Goal: Task Accomplishment & Management: Use online tool/utility

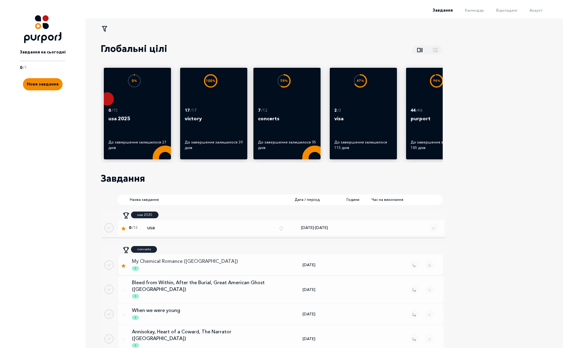
click at [191, 263] on p "My Chemical Romance ([GEOGRAPHIC_DATA])" at bounding box center [200, 261] width 137 height 7
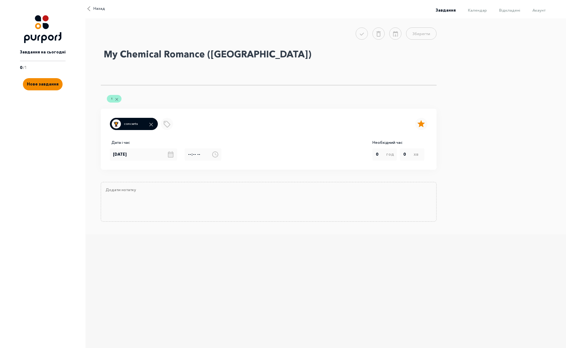
click at [225, 58] on textarea "My Chemical Romance ([GEOGRAPHIC_DATA])" at bounding box center [269, 66] width 336 height 40
click at [283, 60] on textarea "My Chemical Romance ([GEOGRAPHIC_DATA])" at bounding box center [269, 66] width 336 height 40
click at [239, 54] on textarea "My Chemical Romance ([GEOGRAPHIC_DATA])" at bounding box center [269, 66] width 336 height 40
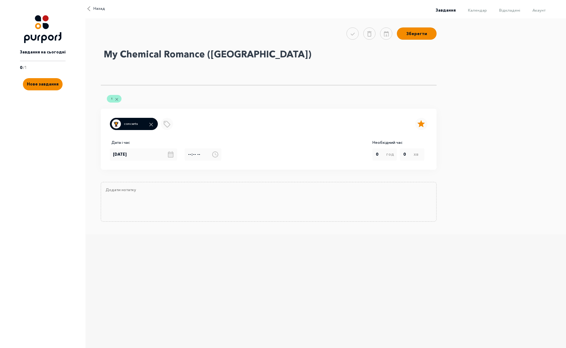
type textarea "My Chemical Romance ([GEOGRAPHIC_DATA])"
click at [147, 157] on div "[DATE]" at bounding box center [147, 154] width 75 height 12
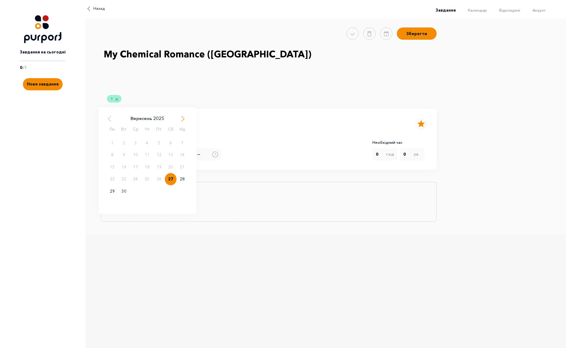
click at [180, 118] on span "Next Month" at bounding box center [183, 119] width 6 height 6
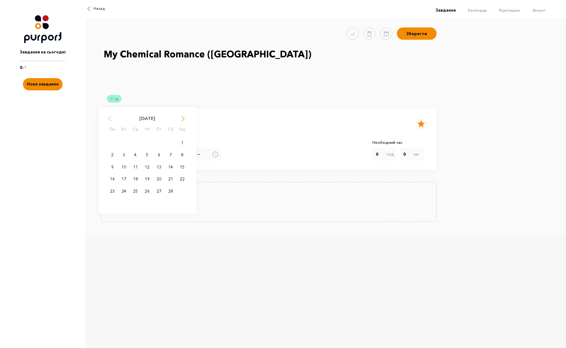
click at [180, 118] on span "Next Month" at bounding box center [183, 119] width 6 height 6
click at [182, 118] on span "Next Month" at bounding box center [183, 119] width 6 height 6
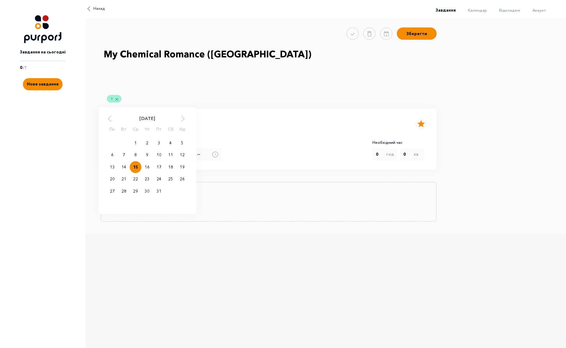
click at [135, 169] on div "15" at bounding box center [136, 167] width 12 height 12
type input "[DATE]"
click at [188, 158] on input "Change time" at bounding box center [203, 154] width 37 height 12
click at [191, 156] on input "Change time" at bounding box center [203, 154] width 37 height 12
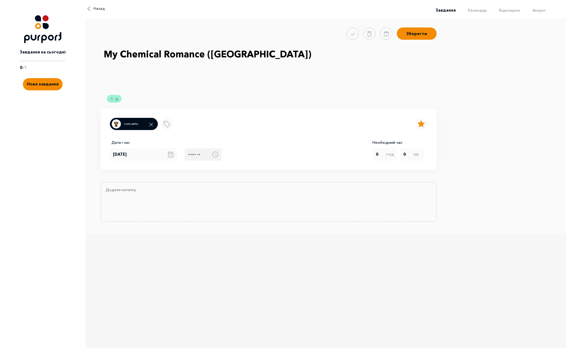
type input "16:00"
click at [419, 36] on button "Зберегти" at bounding box center [417, 33] width 40 height 12
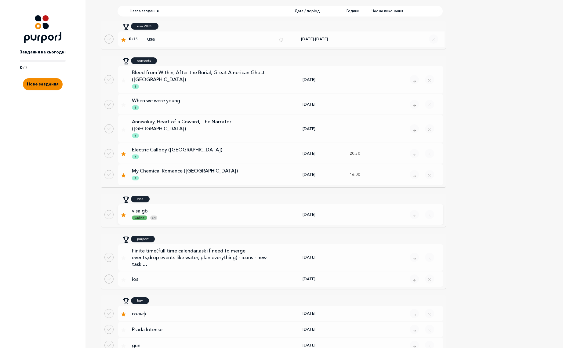
scroll to position [183, 0]
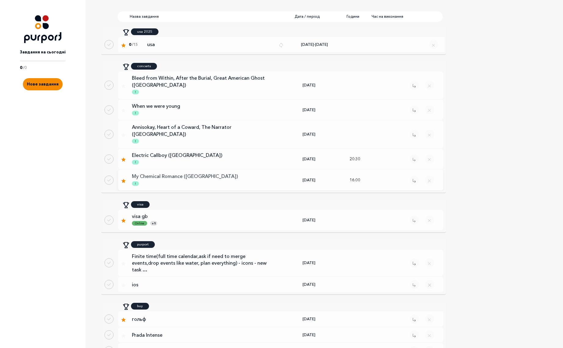
click at [186, 174] on p "My Chemical Romance ([GEOGRAPHIC_DATA])" at bounding box center [200, 176] width 137 height 7
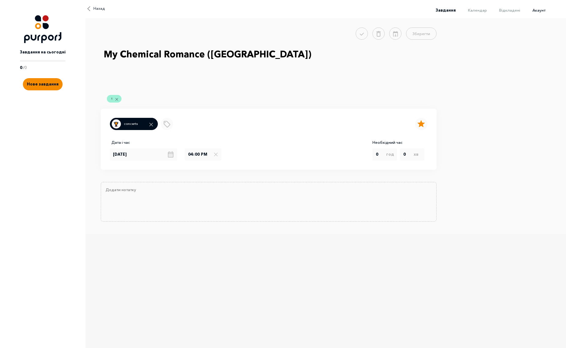
click at [538, 11] on span "Акаунт" at bounding box center [538, 10] width 13 height 5
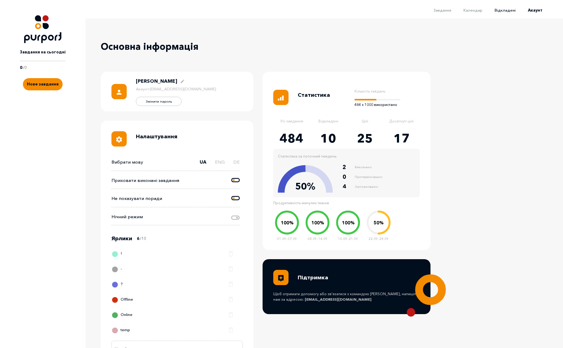
click at [509, 12] on span "Відкладені" at bounding box center [504, 10] width 21 height 5
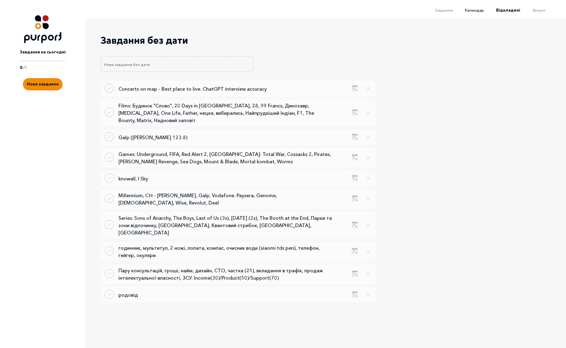
click at [479, 10] on span "Календар" at bounding box center [474, 10] width 19 height 5
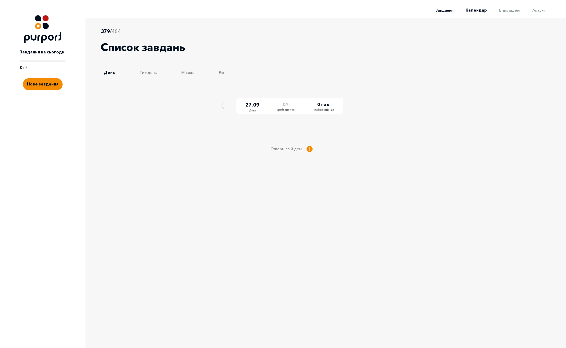
click at [446, 9] on span "Завдання" at bounding box center [444, 10] width 18 height 5
